Goal: Task Accomplishment & Management: Use online tool/utility

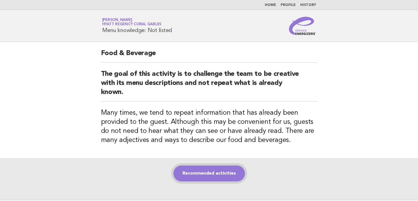
click at [203, 178] on link "Recommended activities" at bounding box center [208, 173] width 71 height 16
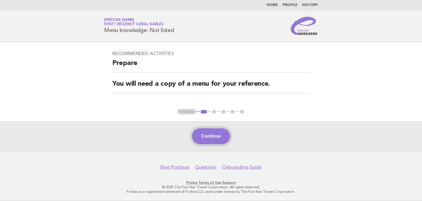
click at [213, 134] on button "Continue" at bounding box center [211, 136] width 38 height 16
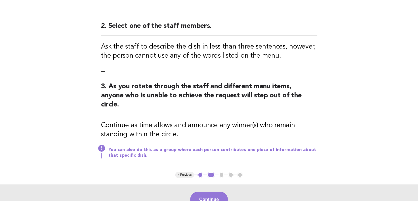
scroll to position [117, 0]
click at [195, 197] on button "Continue" at bounding box center [209, 199] width 38 height 16
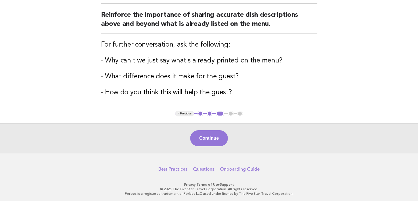
scroll to position [67, 0]
click at [211, 141] on button "Continue" at bounding box center [209, 138] width 38 height 16
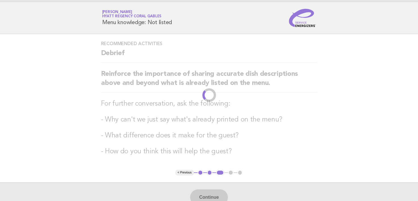
scroll to position [0, 0]
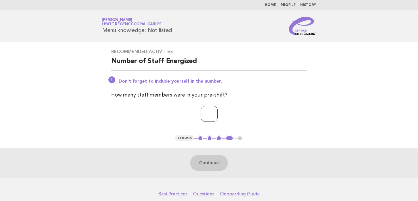
click at [201, 113] on input "number" at bounding box center [209, 114] width 17 height 16
type input "*"
click at [210, 167] on button "Continue" at bounding box center [209, 163] width 38 height 16
